Goal: Check status: Check status

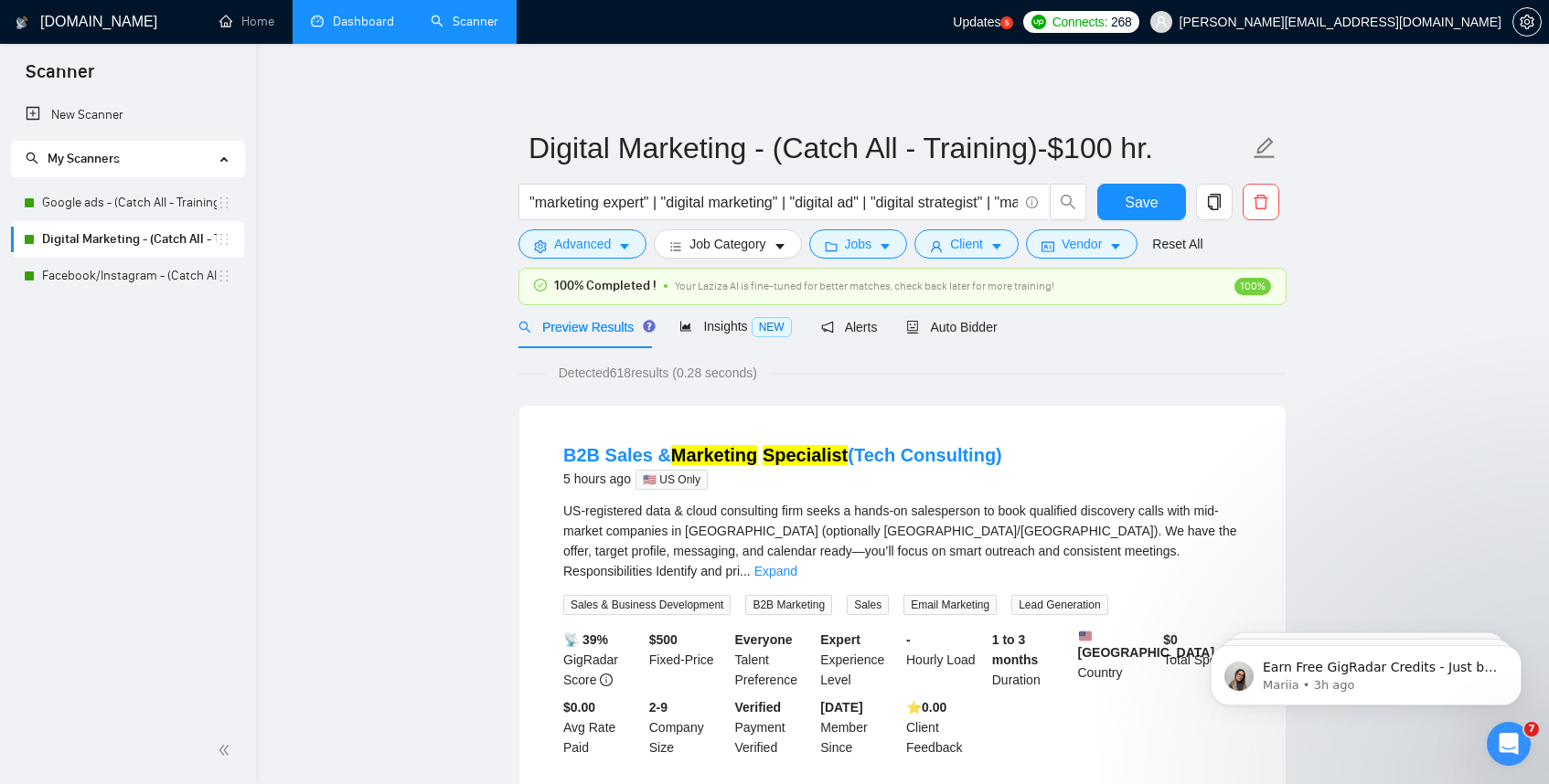
click at [353, 18] on link "Dashboard" at bounding box center [352, 21] width 83 height 15
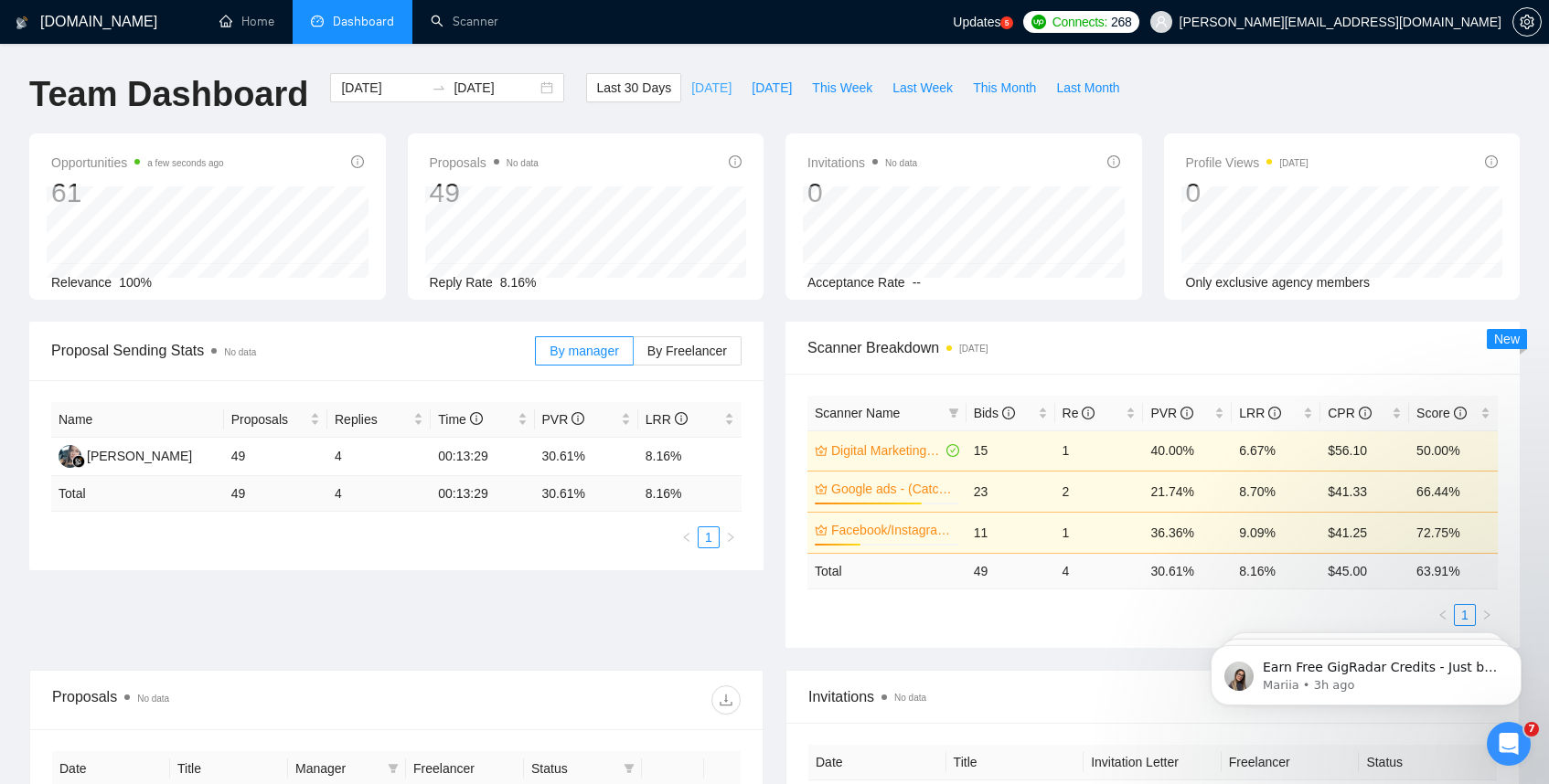
click at [702, 95] on span "[DATE]" at bounding box center [712, 87] width 41 height 20
type input "[DATE]"
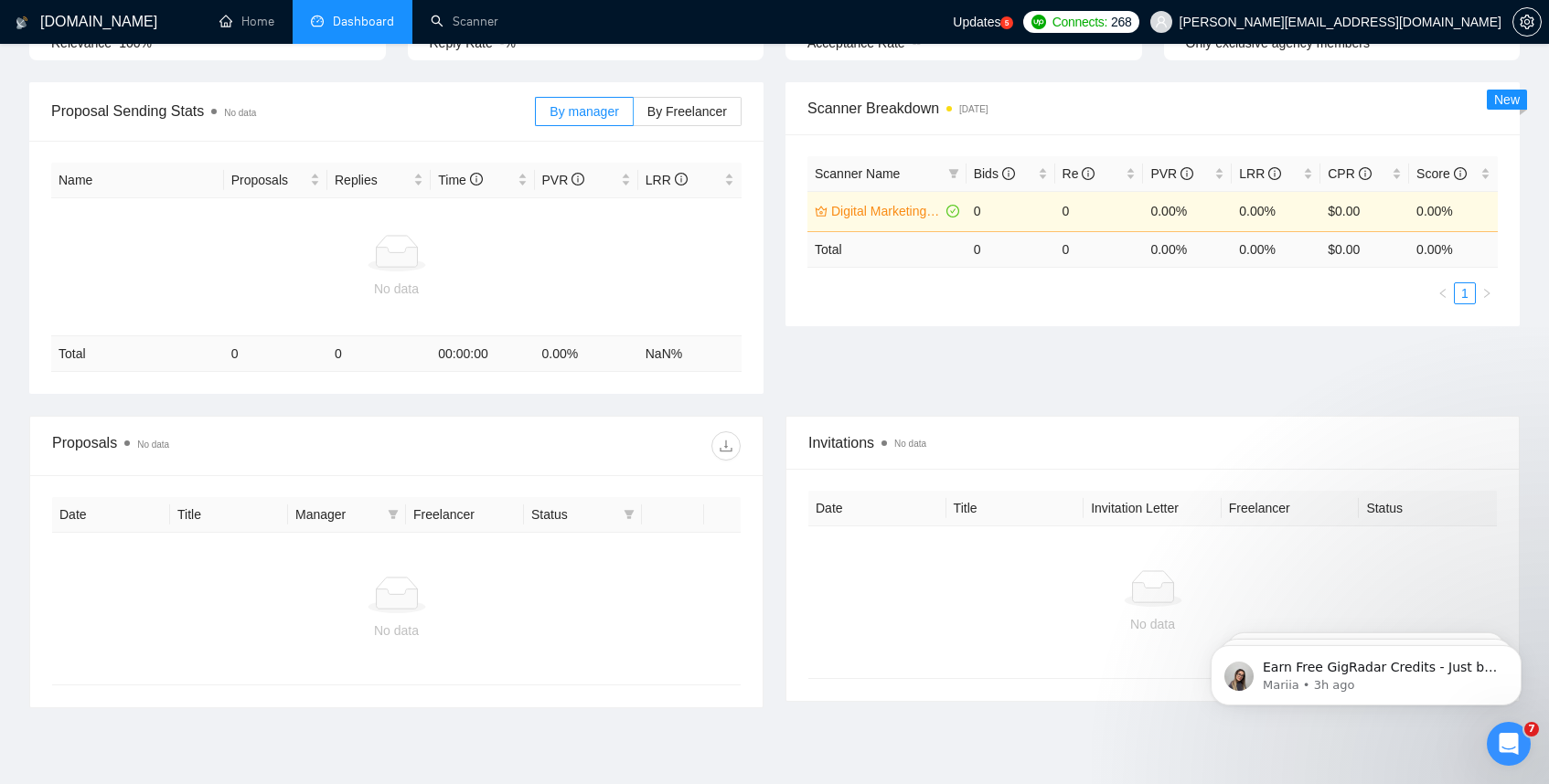
scroll to position [241, 0]
click at [699, 103] on span "By Freelancer" at bounding box center [687, 109] width 79 height 14
click at [634, 114] on input "By Freelancer" at bounding box center [634, 114] width 0 height 0
click at [549, 102] on span "By manager" at bounding box center [583, 109] width 69 height 14
click at [536, 114] on input "By manager" at bounding box center [536, 114] width 0 height 0
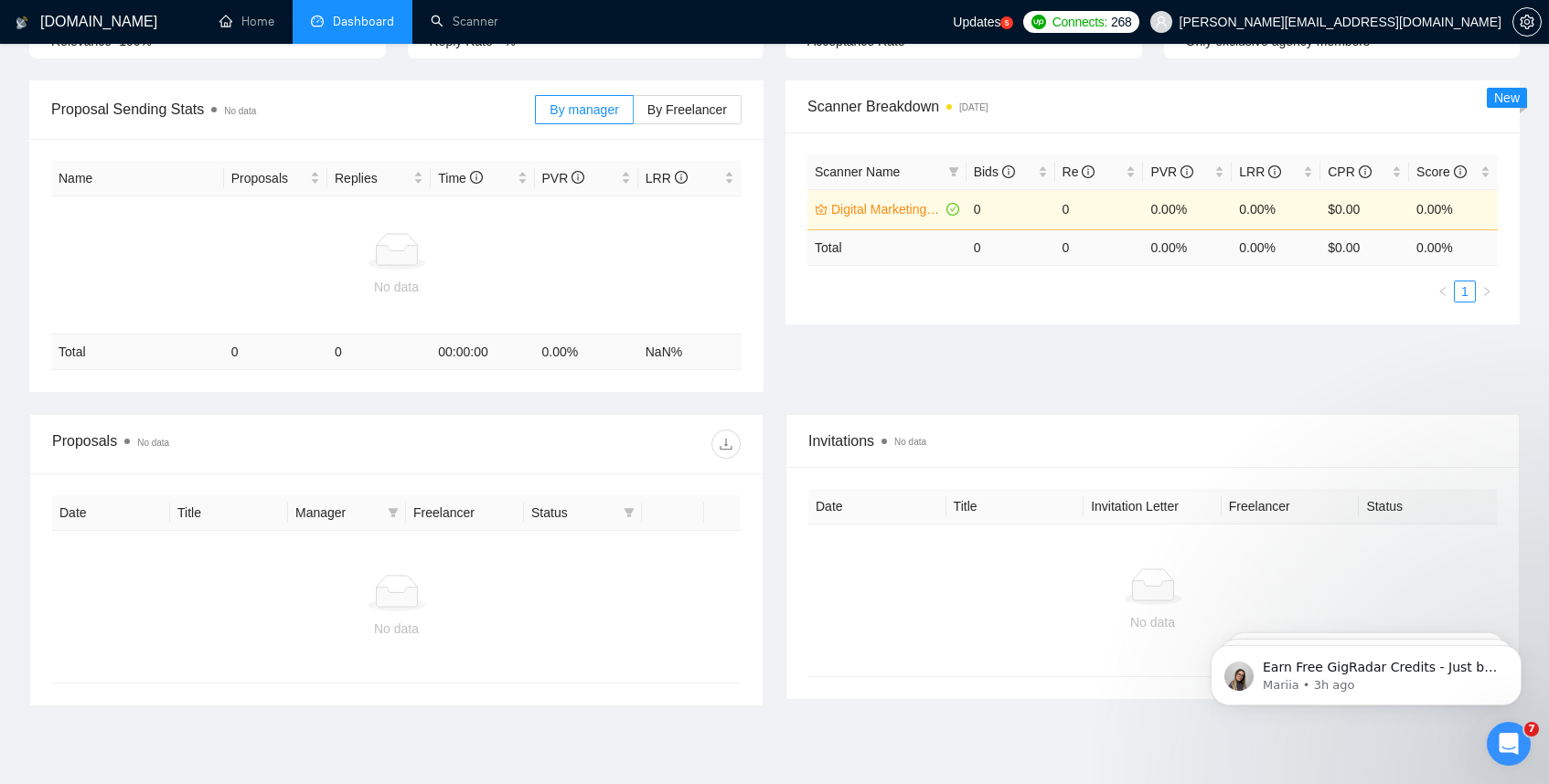
click at [692, 125] on div "By manager By Freelancer" at bounding box center [638, 109] width 207 height 59
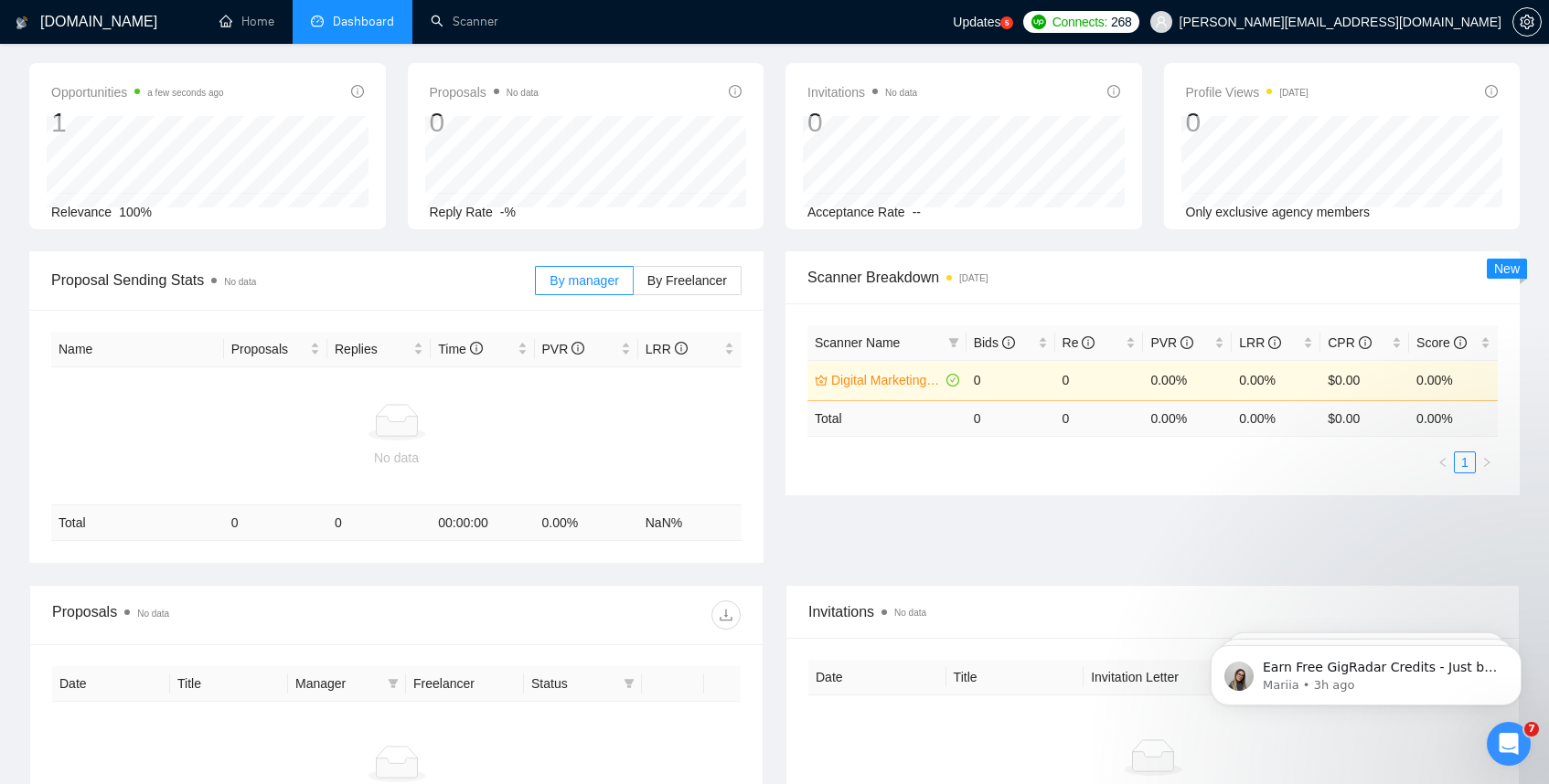
scroll to position [0, 0]
